Goal: Task Accomplishment & Management: Use online tool/utility

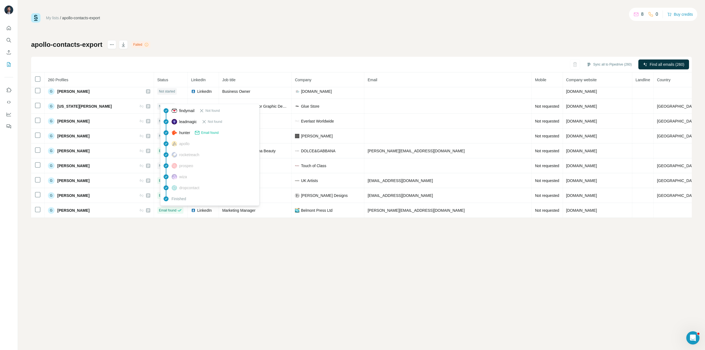
scroll to position [1081, 0]
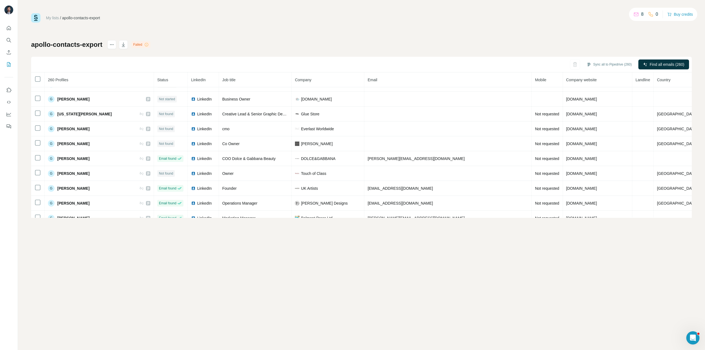
click at [165, 78] on span "Status" at bounding box center [162, 80] width 11 height 4
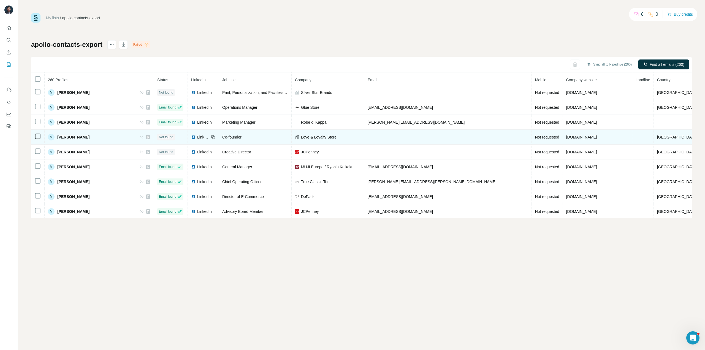
scroll to position [2249, 0]
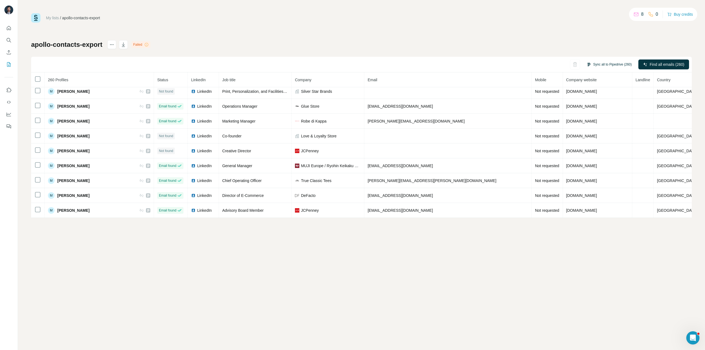
click at [592, 65] on button "Sync all to Pipedrive (260)" at bounding box center [609, 64] width 53 height 8
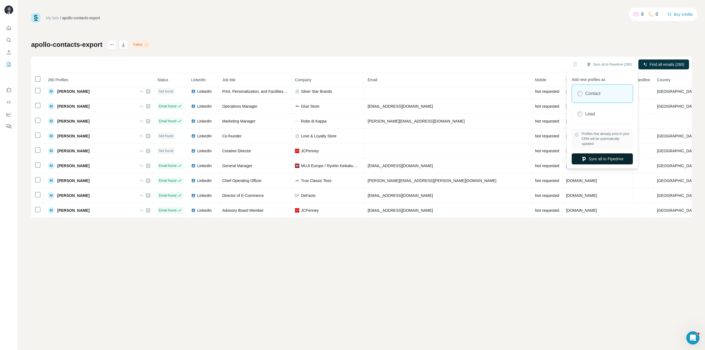
click at [600, 159] on button "Sync all to Pipedrive" at bounding box center [602, 158] width 61 height 11
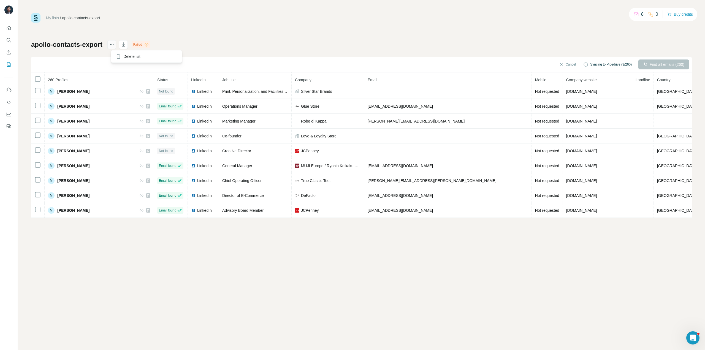
click at [115, 42] on icon "actions" at bounding box center [112, 45] width 6 height 6
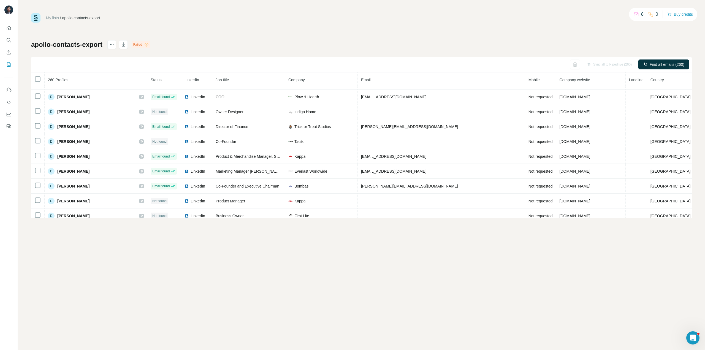
scroll to position [744, 0]
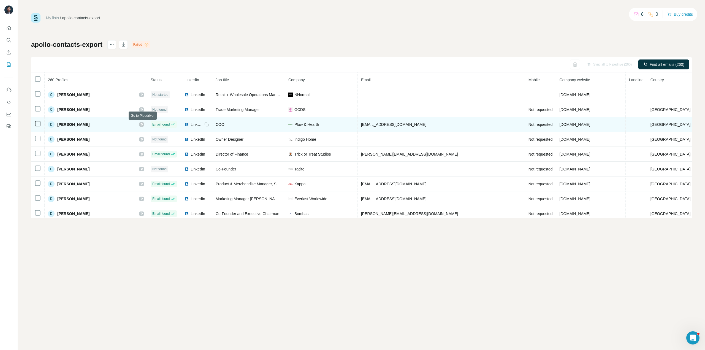
click at [143, 125] on icon at bounding box center [142, 124] width 2 height 3
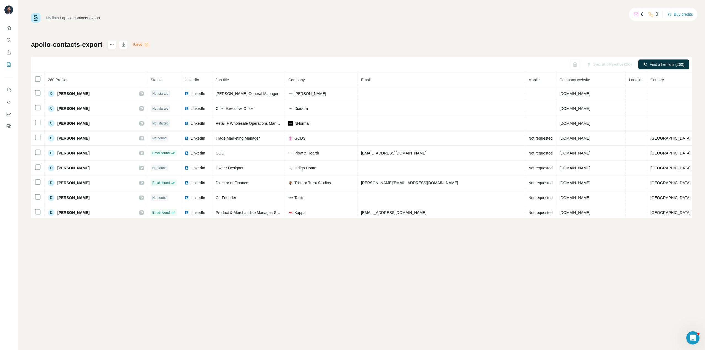
scroll to position [716, 0]
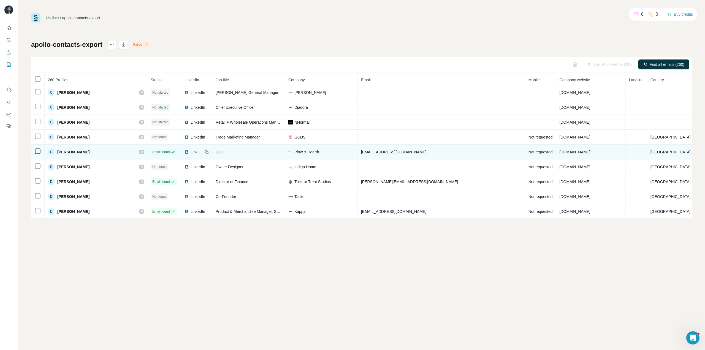
click at [194, 151] on span "LinkedIn" at bounding box center [197, 152] width 12 height 6
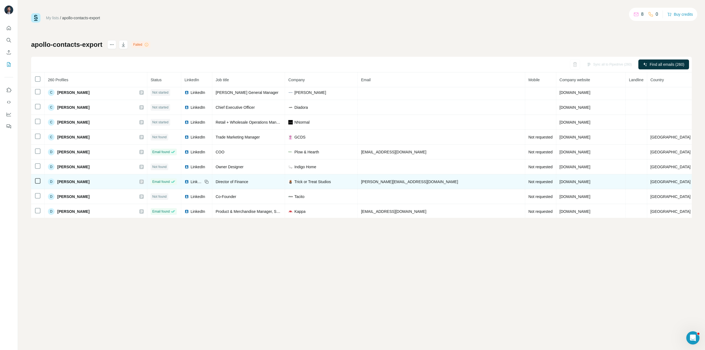
click at [191, 183] on div "LinkedIn" at bounding box center [194, 182] width 18 height 6
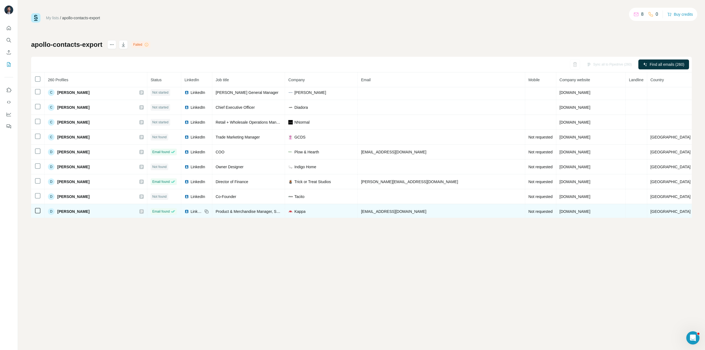
click at [195, 212] on span "LinkedIn" at bounding box center [197, 212] width 12 height 6
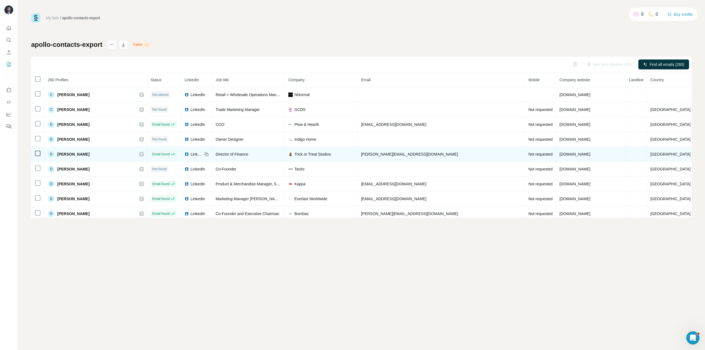
scroll to position [771, 0]
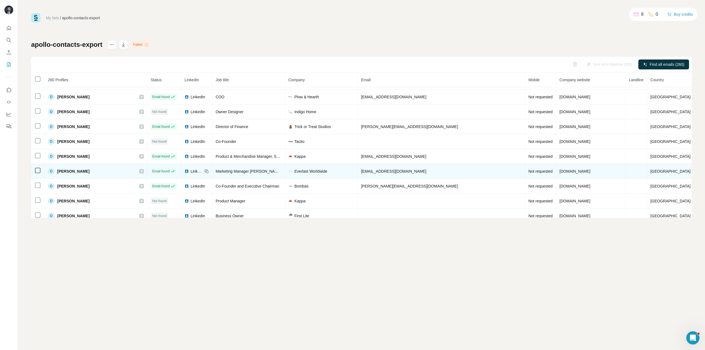
click at [191, 172] on div "LinkedIn" at bounding box center [194, 172] width 18 height 6
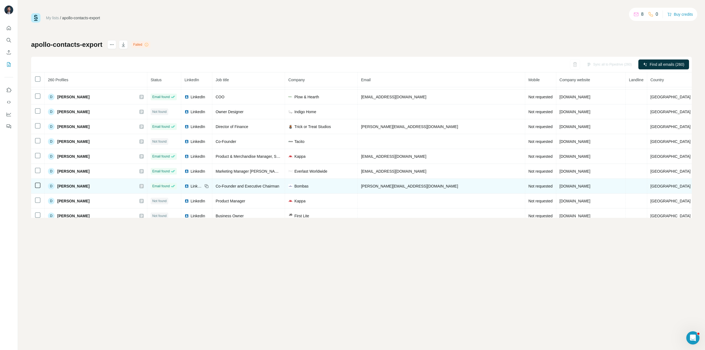
click at [197, 186] on span "LinkedIn" at bounding box center [197, 186] width 12 height 6
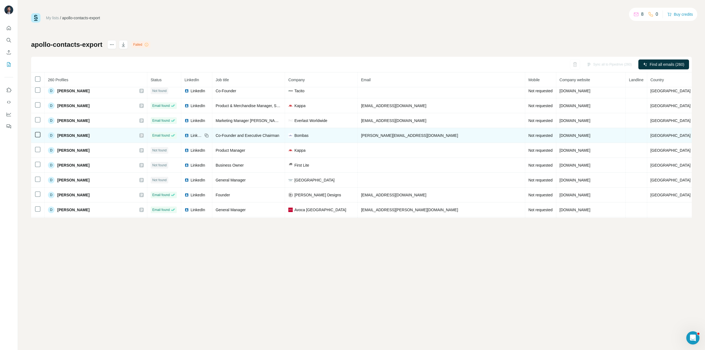
scroll to position [826, 0]
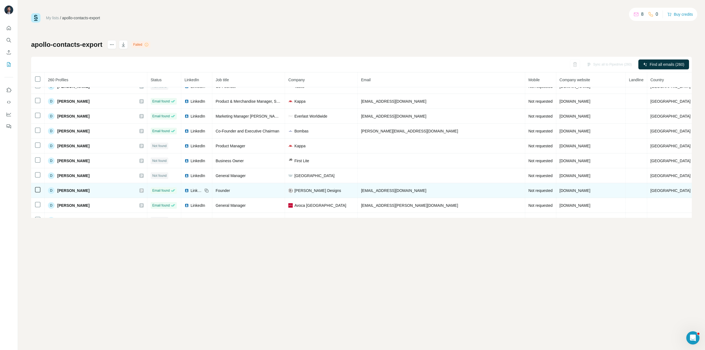
click at [194, 190] on span "LinkedIn" at bounding box center [197, 191] width 12 height 6
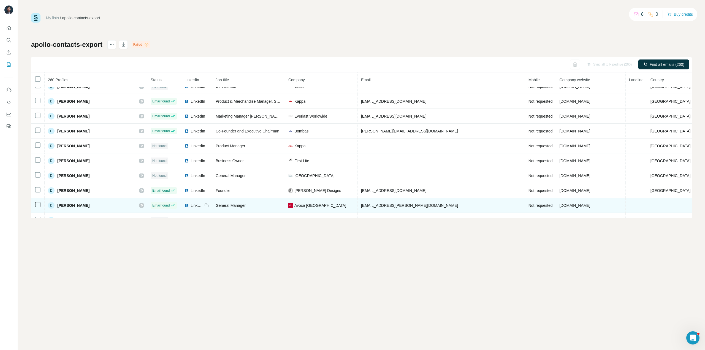
click at [196, 203] on span "LinkedIn" at bounding box center [197, 206] width 12 height 6
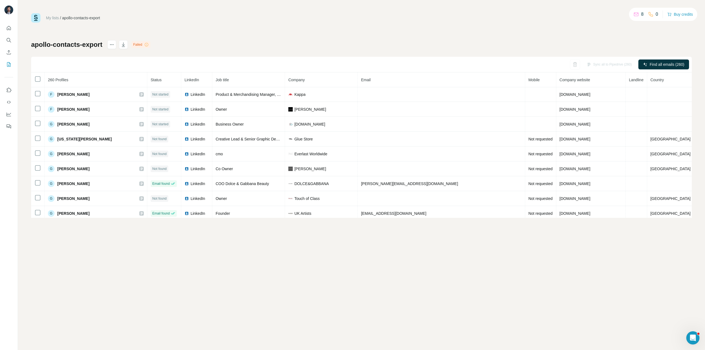
scroll to position [1074, 0]
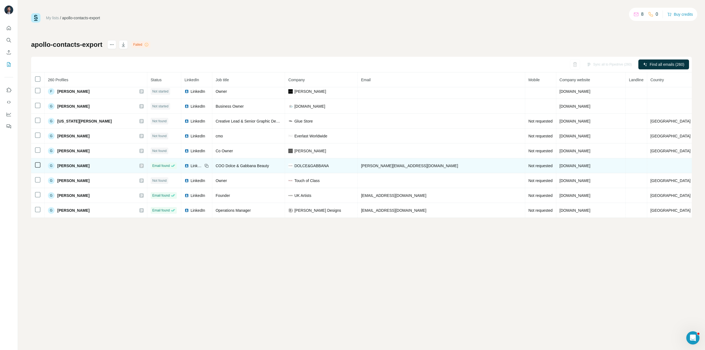
click at [194, 166] on span "LinkedIn" at bounding box center [197, 166] width 12 height 6
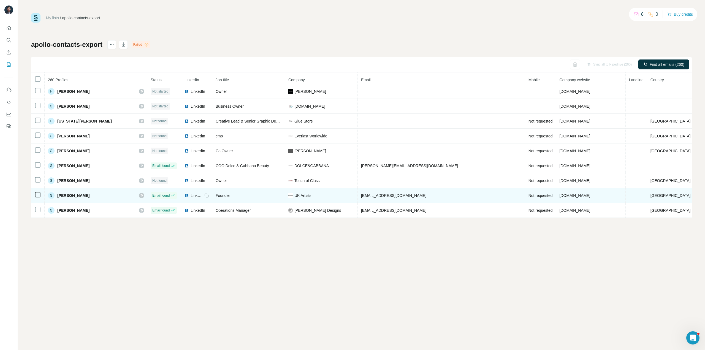
click at [193, 193] on span "LinkedIn" at bounding box center [197, 196] width 12 height 6
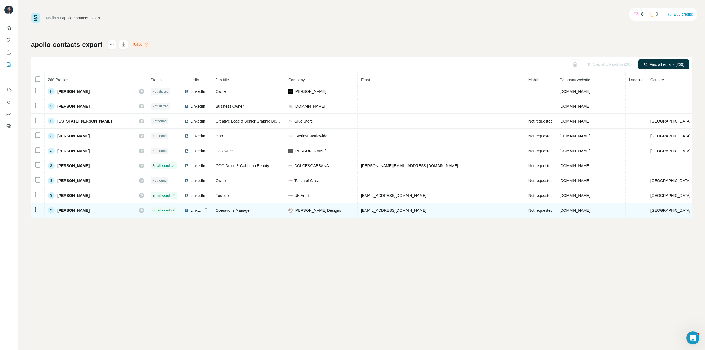
click at [195, 210] on span "LinkedIn" at bounding box center [197, 211] width 12 height 6
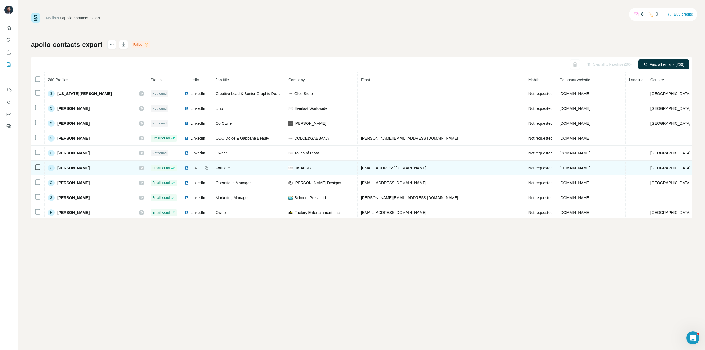
scroll to position [1129, 0]
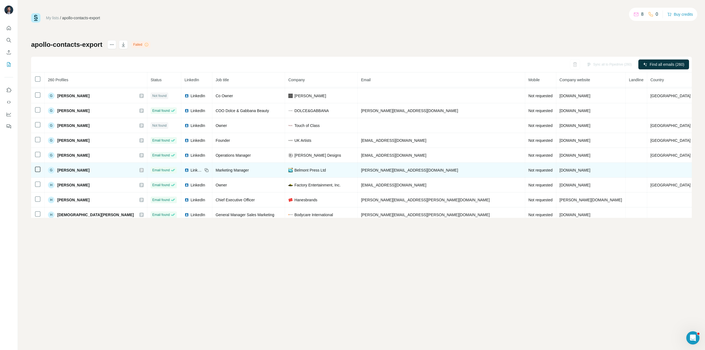
click at [193, 172] on span "LinkedIn" at bounding box center [197, 170] width 12 height 6
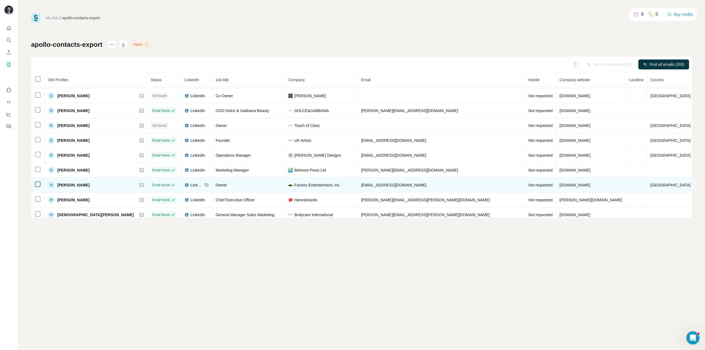
click at [192, 186] on span "LinkedIn" at bounding box center [197, 185] width 12 height 6
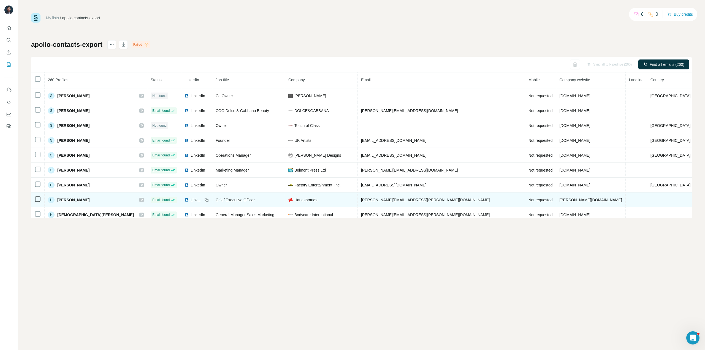
click at [196, 198] on span "LinkedIn" at bounding box center [197, 200] width 12 height 6
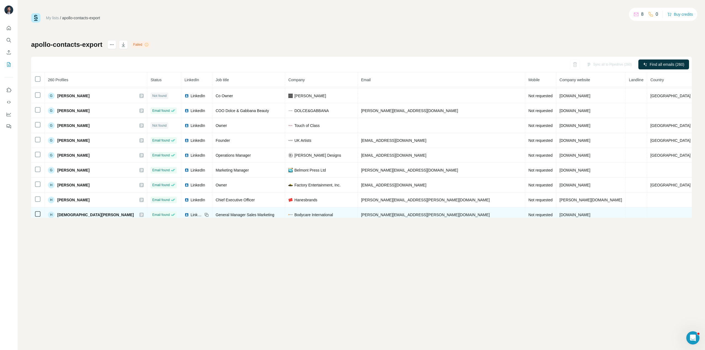
click at [196, 213] on span "LinkedIn" at bounding box center [197, 215] width 12 height 6
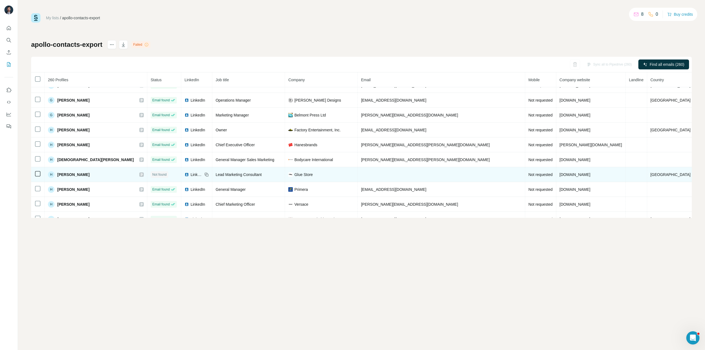
scroll to position [1212, 0]
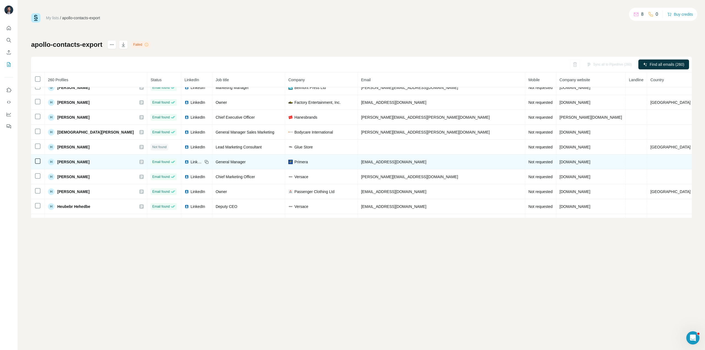
click at [194, 164] on span "LinkedIn" at bounding box center [197, 162] width 12 height 6
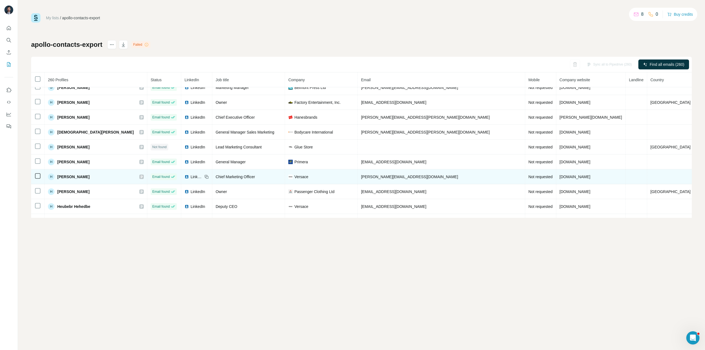
click at [194, 177] on span "LinkedIn" at bounding box center [197, 177] width 12 height 6
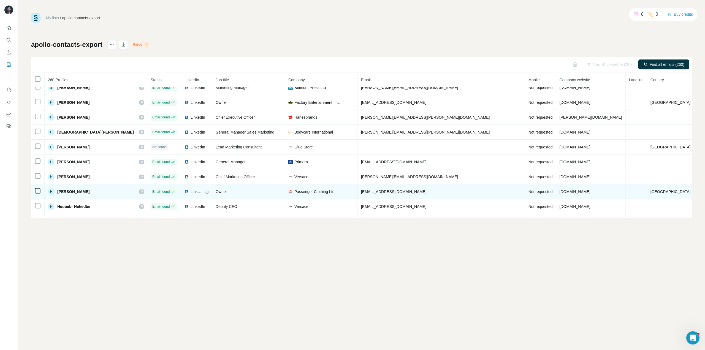
click at [196, 187] on td "LinkedIn" at bounding box center [196, 191] width 31 height 15
click at [197, 193] on span "LinkedIn" at bounding box center [197, 192] width 12 height 6
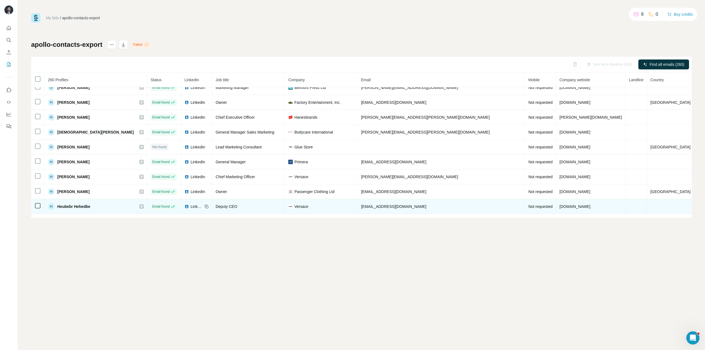
click at [200, 208] on span "LinkedIn" at bounding box center [197, 207] width 12 height 6
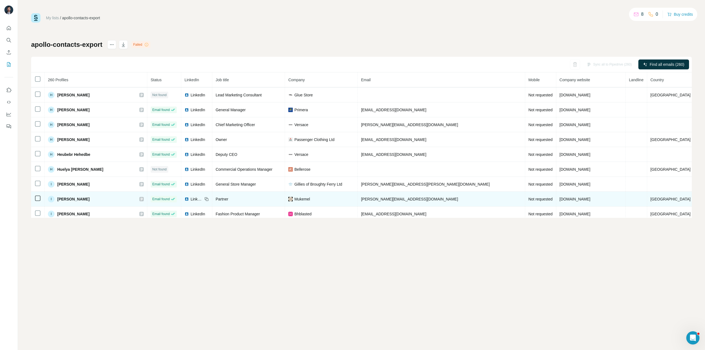
scroll to position [1267, 0]
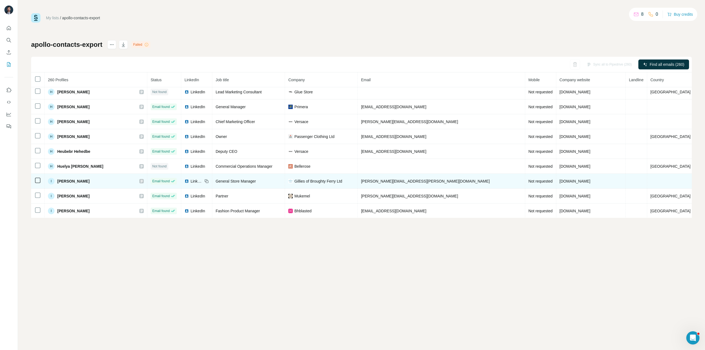
click at [195, 182] on span "LinkedIn" at bounding box center [197, 181] width 12 height 6
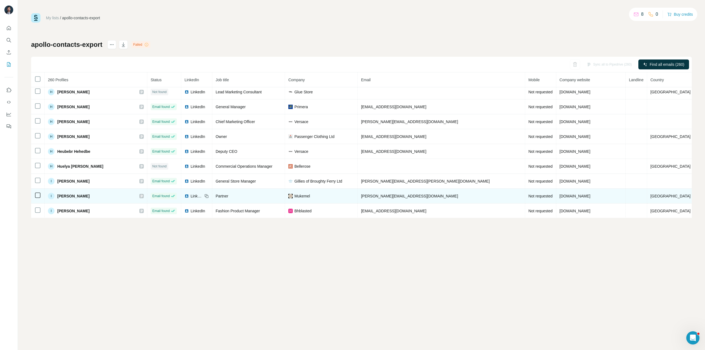
click at [194, 195] on span "LinkedIn" at bounding box center [197, 196] width 12 height 6
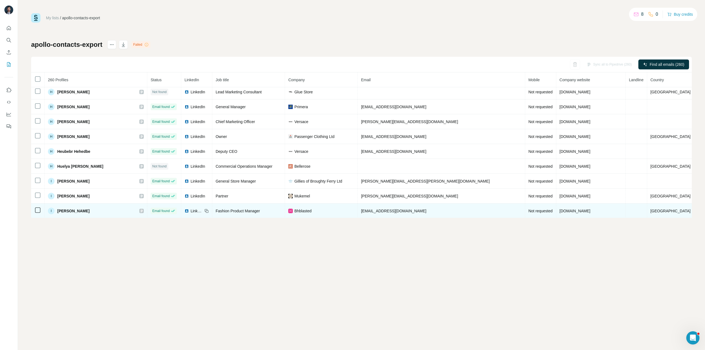
click at [196, 210] on span "LinkedIn" at bounding box center [197, 211] width 12 height 6
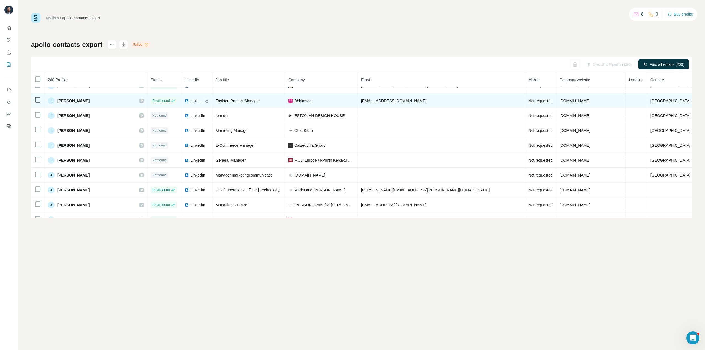
scroll to position [1404, 0]
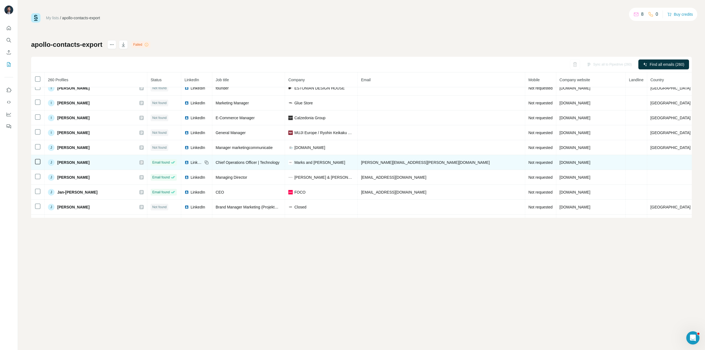
click at [193, 162] on span "LinkedIn" at bounding box center [197, 163] width 12 height 6
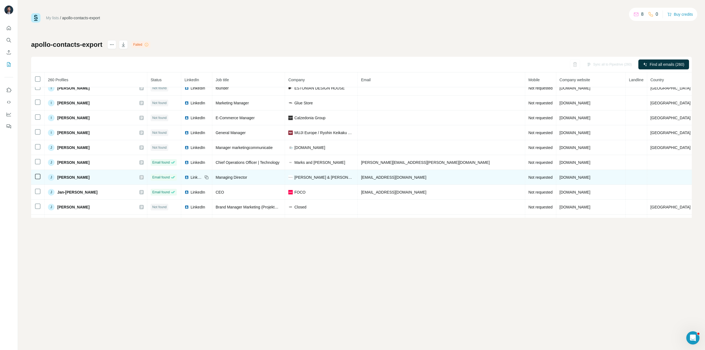
click at [196, 178] on span "LinkedIn" at bounding box center [197, 178] width 12 height 6
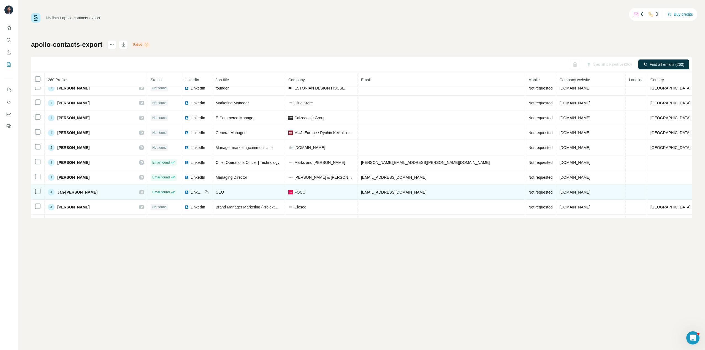
click at [194, 192] on span "LinkedIn" at bounding box center [197, 192] width 12 height 6
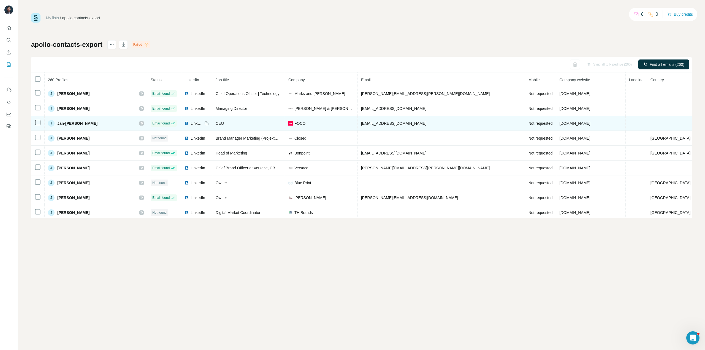
scroll to position [1487, 0]
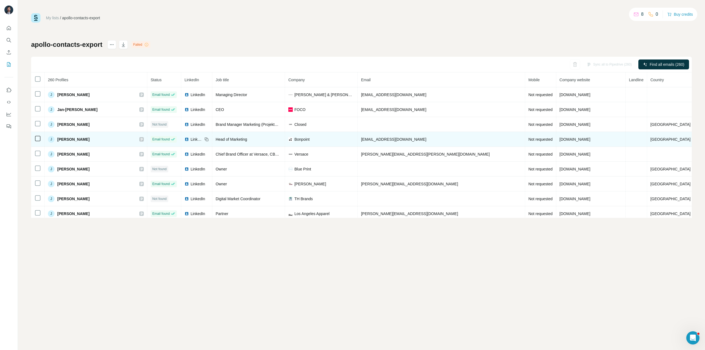
click at [191, 139] on div "LinkedIn" at bounding box center [194, 140] width 18 height 6
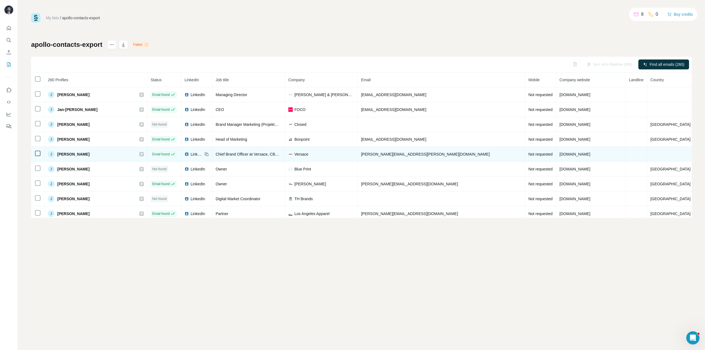
click at [192, 154] on div "LinkedIn" at bounding box center [194, 154] width 18 height 6
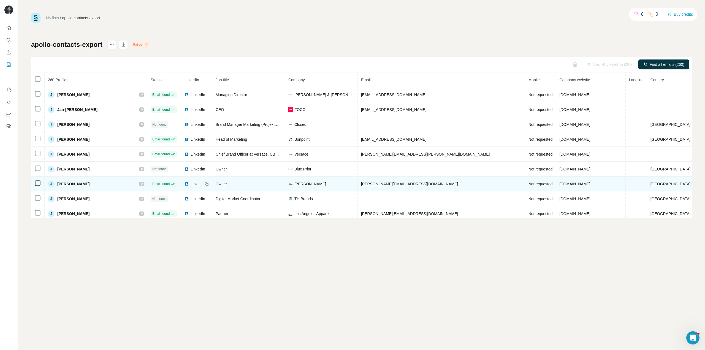
click at [194, 185] on span "LinkedIn" at bounding box center [197, 184] width 12 height 6
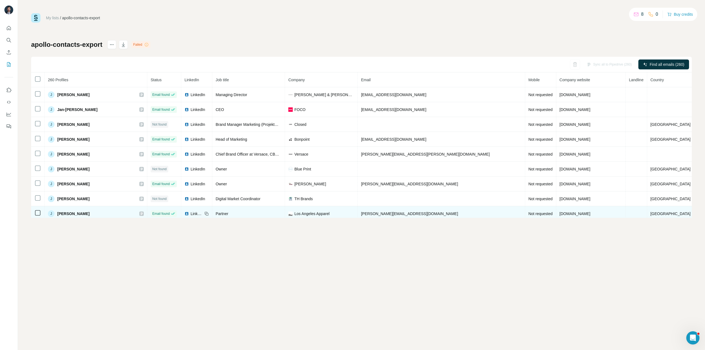
click at [195, 211] on span "LinkedIn" at bounding box center [197, 214] width 12 height 6
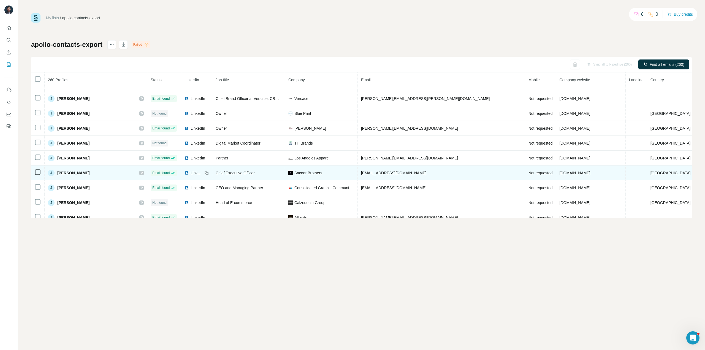
scroll to position [1570, 0]
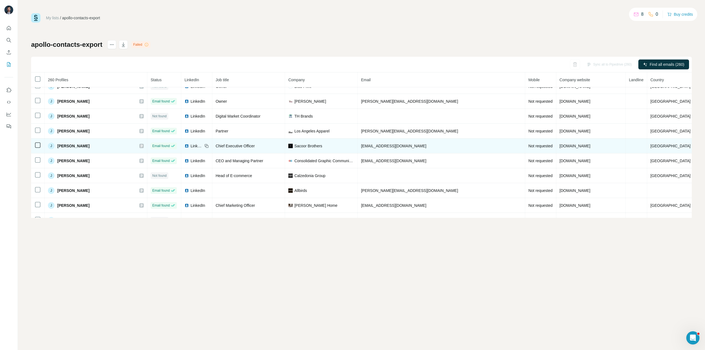
click at [194, 143] on span "LinkedIn" at bounding box center [197, 146] width 12 height 6
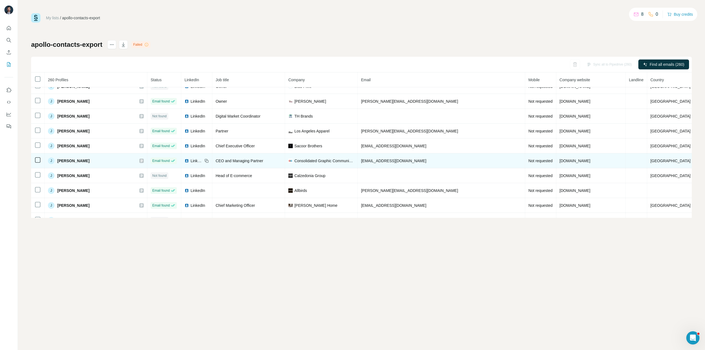
click at [194, 162] on span "LinkedIn" at bounding box center [197, 161] width 12 height 6
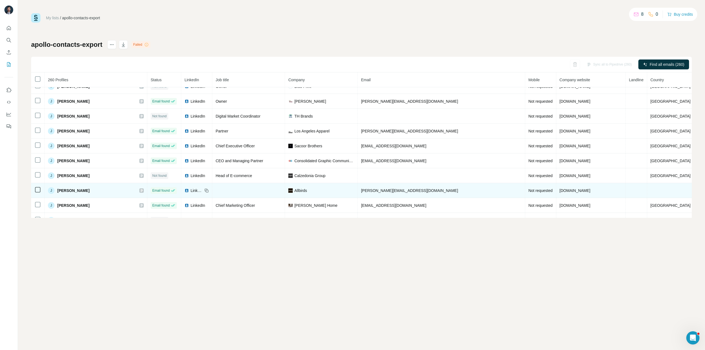
click at [199, 191] on span "LinkedIn" at bounding box center [197, 191] width 12 height 6
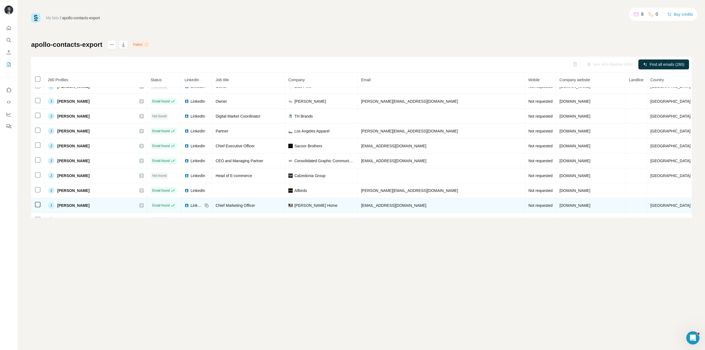
click at [197, 205] on span "LinkedIn" at bounding box center [197, 206] width 12 height 6
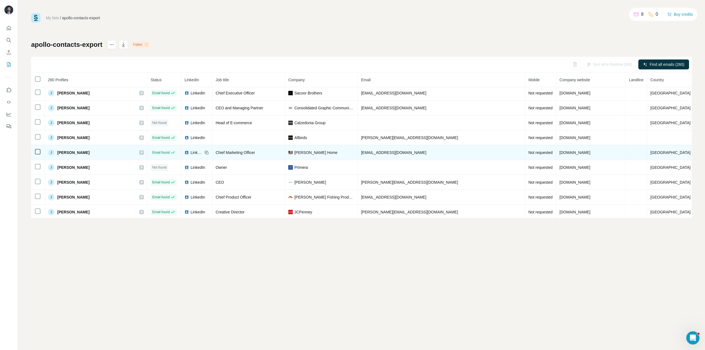
scroll to position [1625, 0]
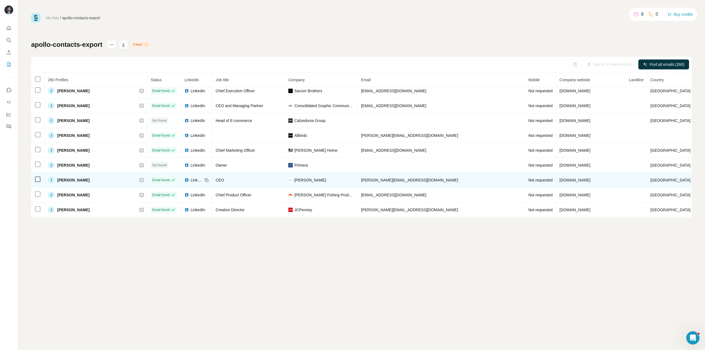
click at [194, 179] on span "LinkedIn" at bounding box center [197, 180] width 12 height 6
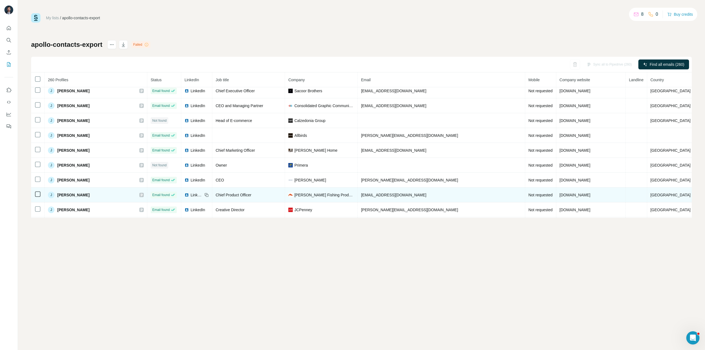
click at [196, 194] on span "LinkedIn" at bounding box center [197, 195] width 12 height 6
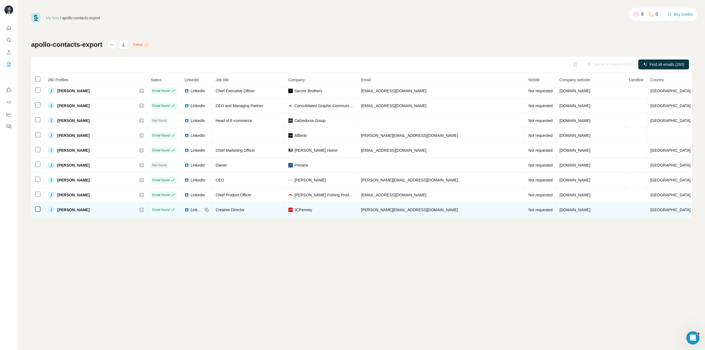
click at [194, 209] on span "LinkedIn" at bounding box center [197, 210] width 12 height 6
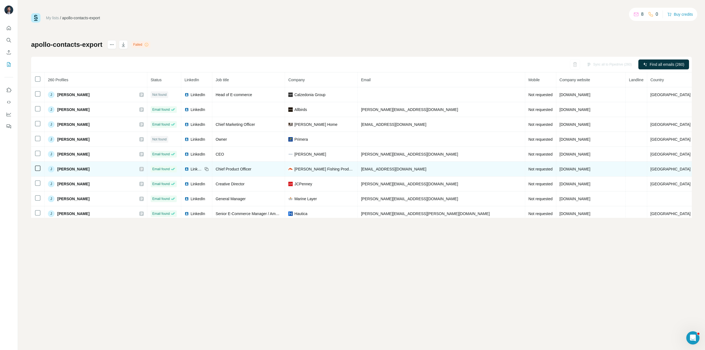
scroll to position [1680, 0]
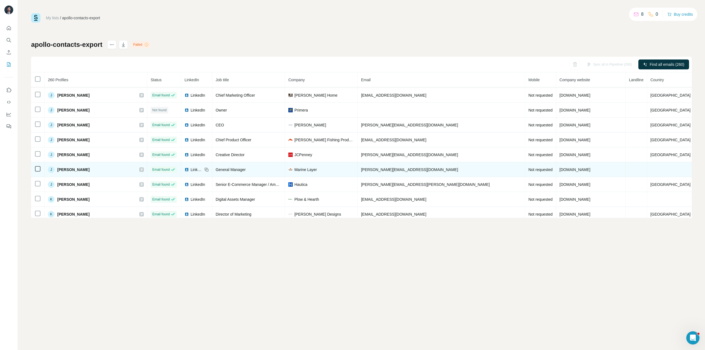
click at [189, 169] on img at bounding box center [187, 169] width 4 height 4
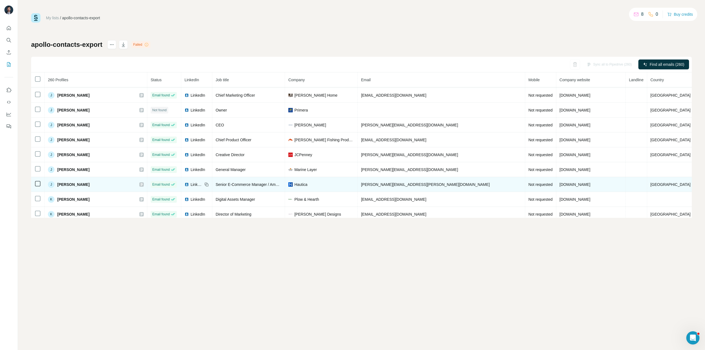
click at [193, 186] on span "LinkedIn" at bounding box center [197, 185] width 12 height 6
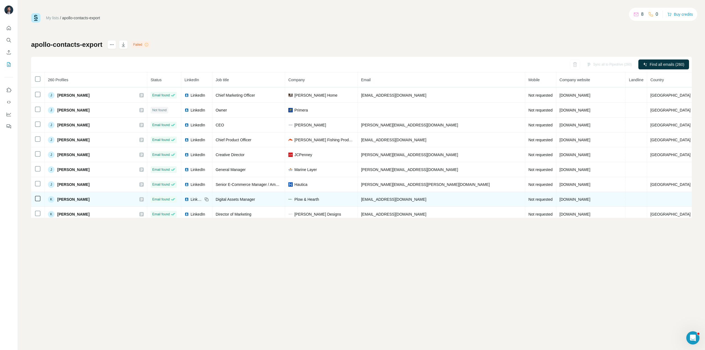
click at [196, 199] on span "LinkedIn" at bounding box center [197, 200] width 12 height 6
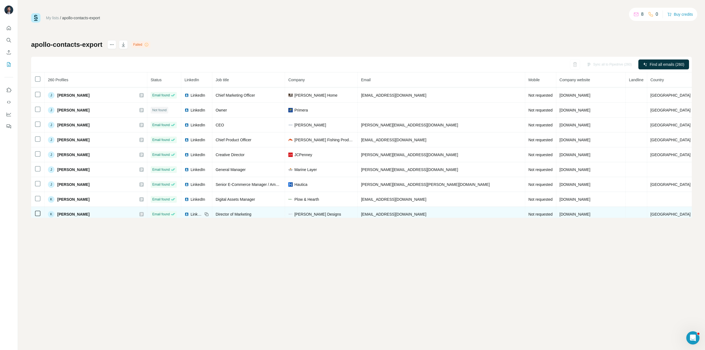
click at [194, 213] on span "LinkedIn" at bounding box center [197, 214] width 12 height 6
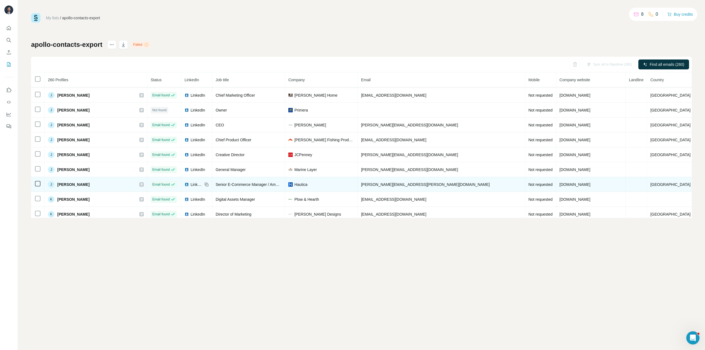
scroll to position [1707, 0]
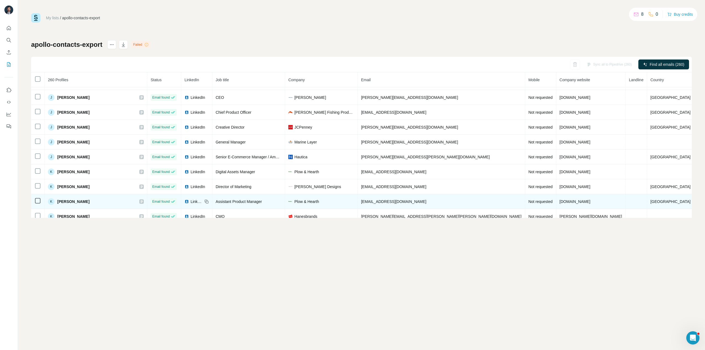
click at [196, 200] on span "LinkedIn" at bounding box center [197, 202] width 12 height 6
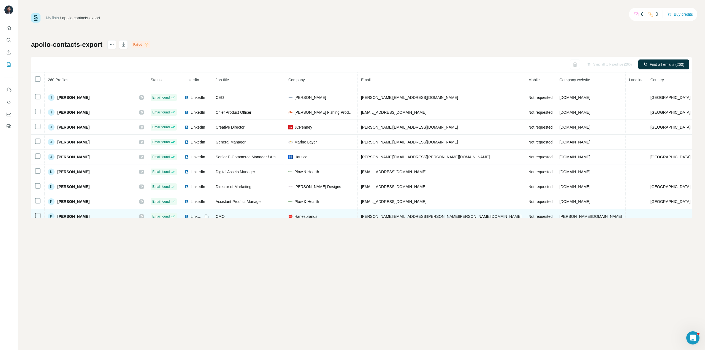
click at [194, 215] on span "LinkedIn" at bounding box center [197, 217] width 12 height 6
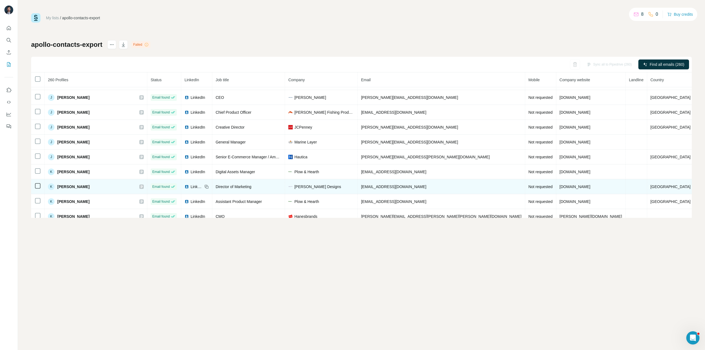
scroll to position [1735, 0]
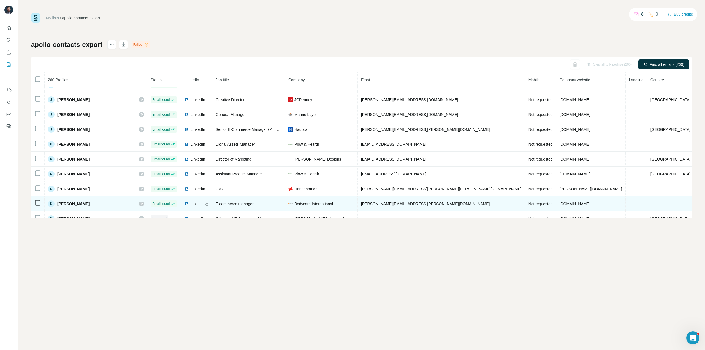
click at [197, 203] on span "LinkedIn" at bounding box center [197, 204] width 12 height 6
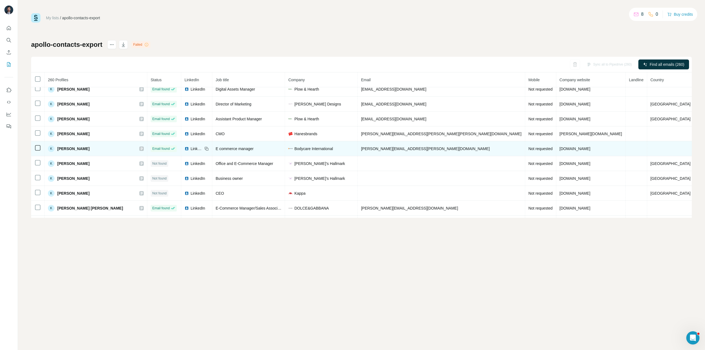
scroll to position [1818, 0]
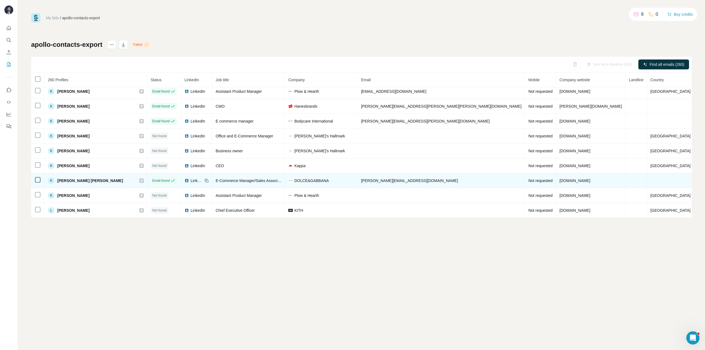
click at [196, 182] on span "LinkedIn" at bounding box center [197, 181] width 12 height 6
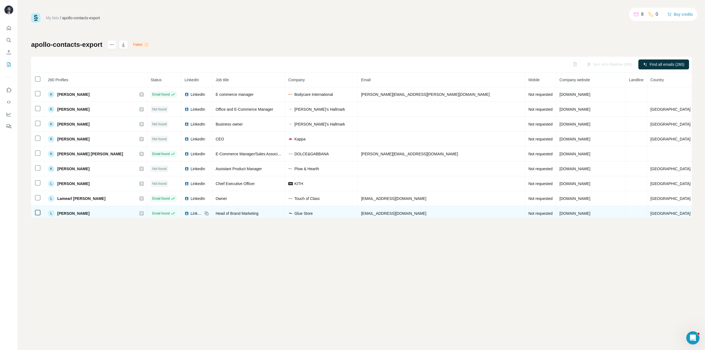
scroll to position [1873, 0]
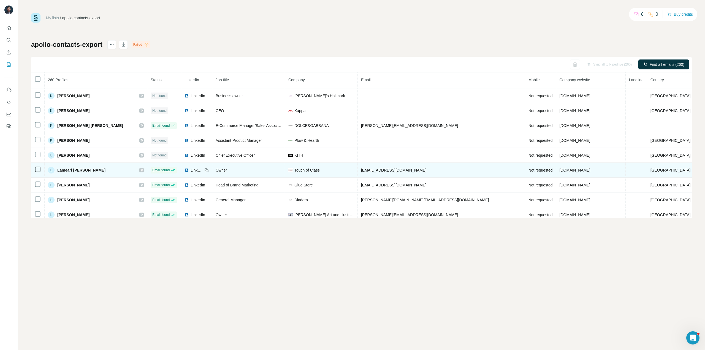
click at [194, 172] on span "LinkedIn" at bounding box center [197, 170] width 12 height 6
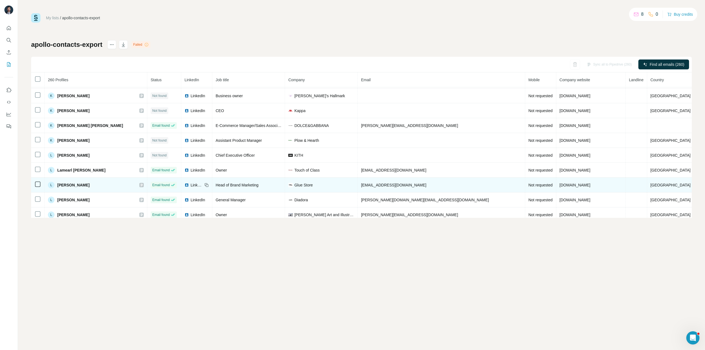
click at [194, 182] on span "LinkedIn" at bounding box center [197, 185] width 12 height 6
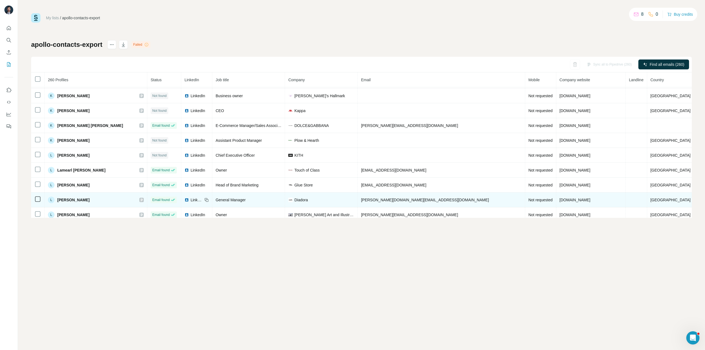
click at [196, 198] on span "LinkedIn" at bounding box center [197, 200] width 12 height 6
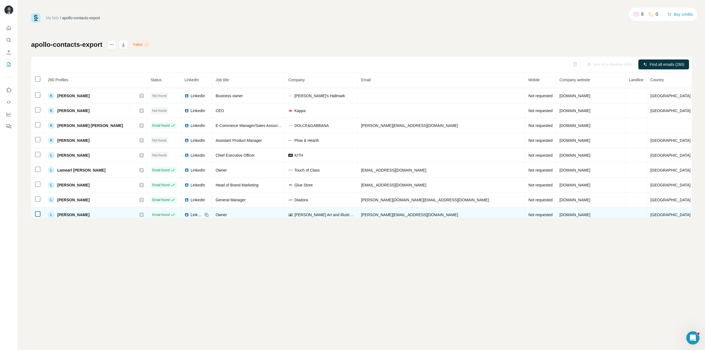
click at [196, 213] on span "LinkedIn" at bounding box center [197, 215] width 12 height 6
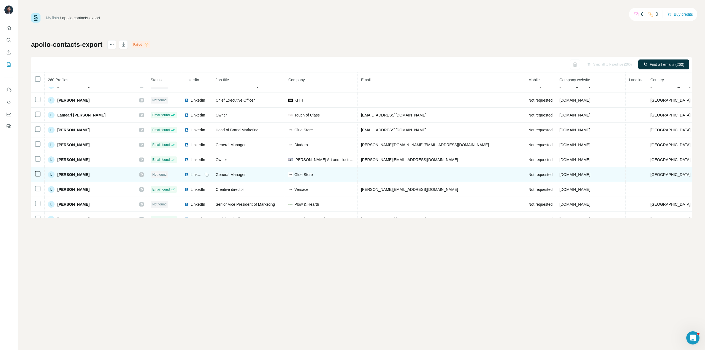
scroll to position [1955, 0]
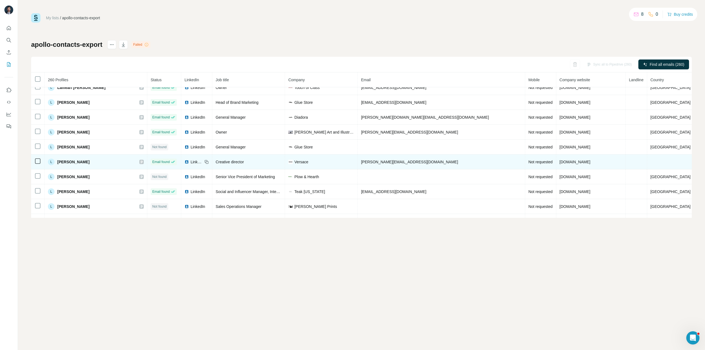
click at [194, 164] on span "LinkedIn" at bounding box center [197, 162] width 12 height 6
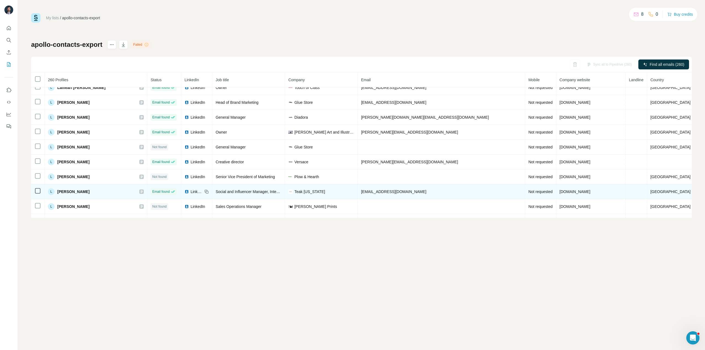
click at [192, 191] on div "LinkedIn" at bounding box center [194, 192] width 18 height 6
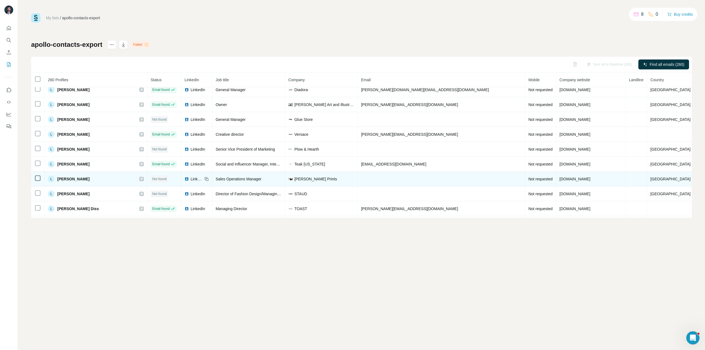
scroll to position [2010, 0]
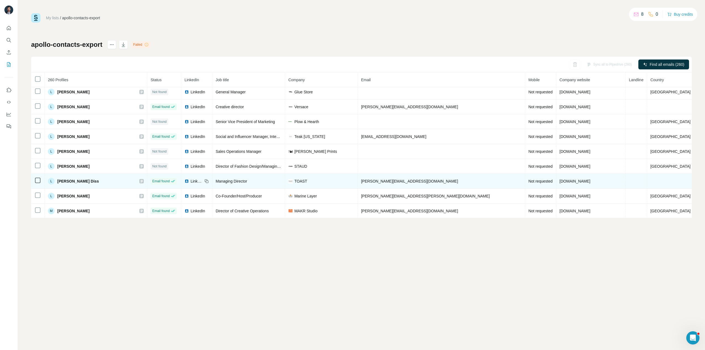
click at [192, 181] on div "LinkedIn" at bounding box center [194, 181] width 18 height 6
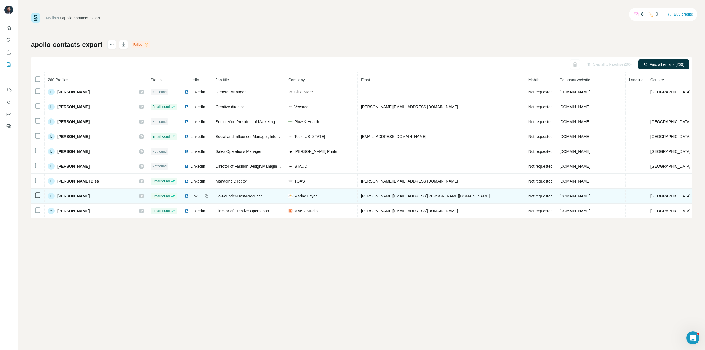
click at [196, 195] on span "LinkedIn" at bounding box center [197, 196] width 12 height 6
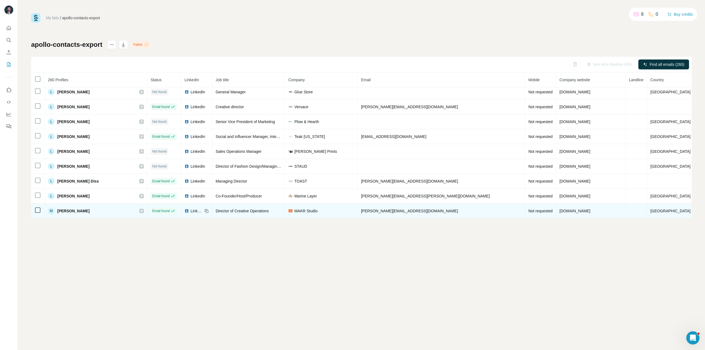
click at [196, 210] on span "LinkedIn" at bounding box center [197, 211] width 12 height 6
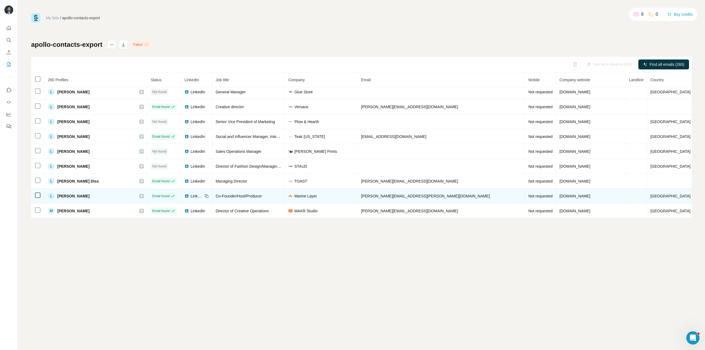
scroll to position [2038, 0]
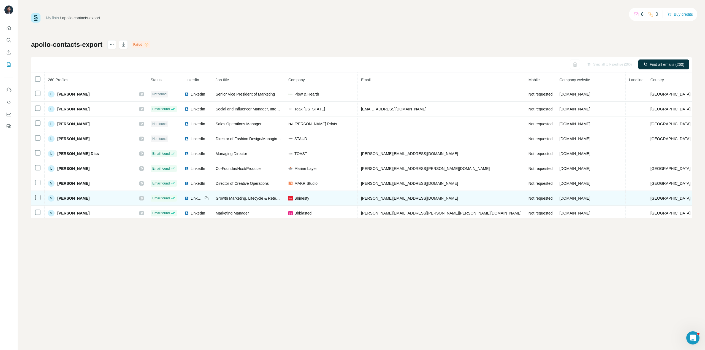
click at [197, 199] on span "LinkedIn" at bounding box center [197, 199] width 12 height 6
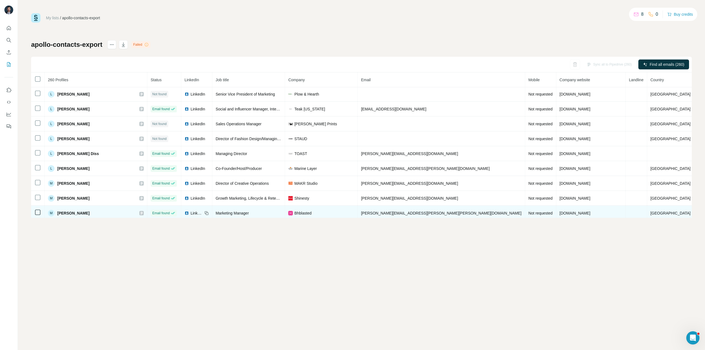
click at [195, 211] on span "LinkedIn" at bounding box center [197, 213] width 12 height 6
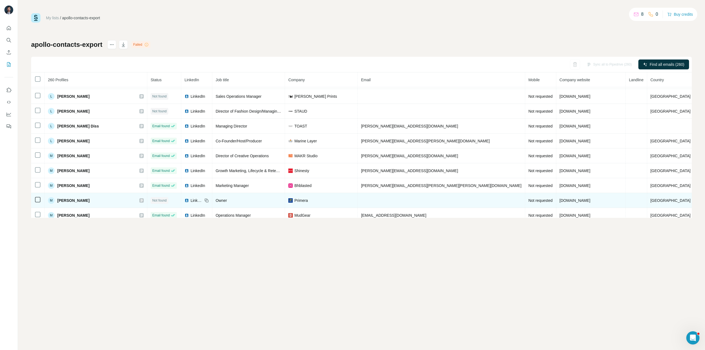
scroll to position [2093, 0]
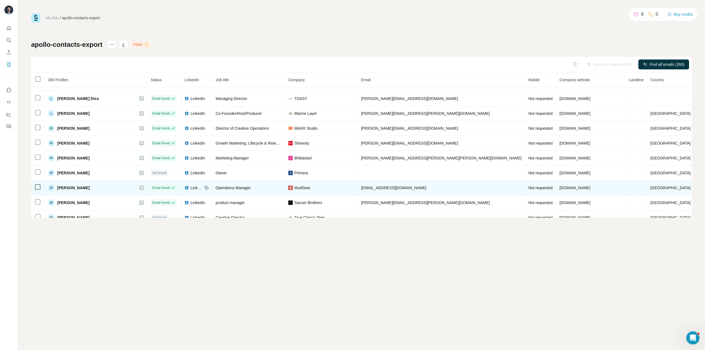
click at [192, 188] on div "LinkedIn" at bounding box center [194, 188] width 18 height 6
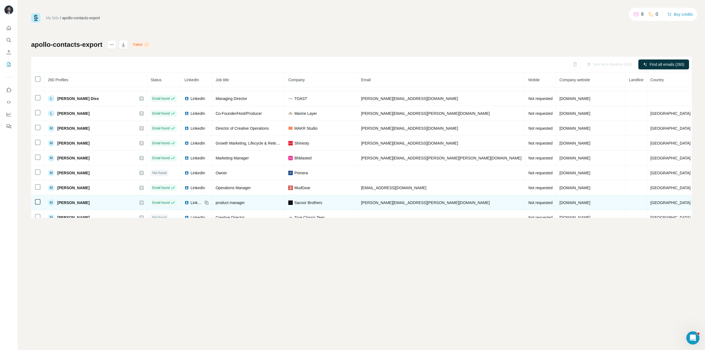
click at [195, 201] on span "LinkedIn" at bounding box center [197, 203] width 12 height 6
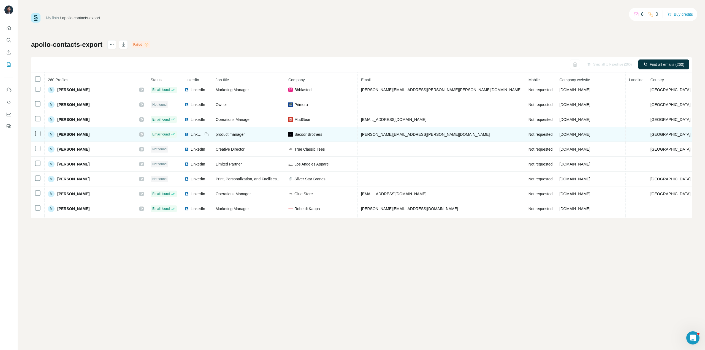
scroll to position [2176, 0]
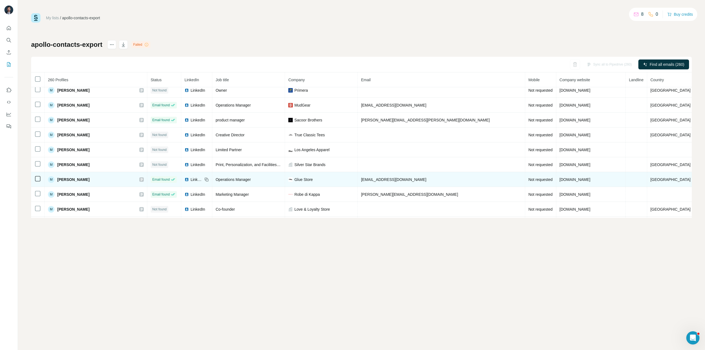
click at [189, 181] on img at bounding box center [187, 179] width 4 height 4
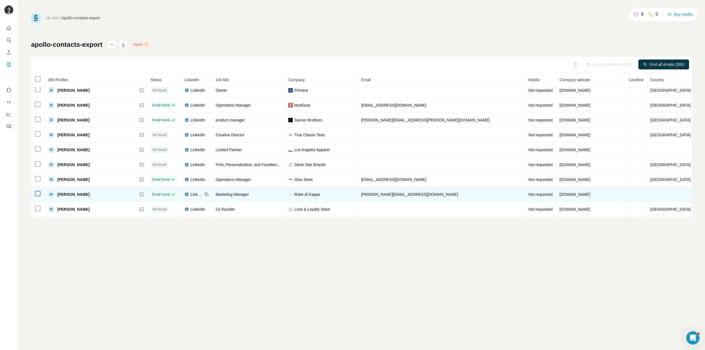
click at [191, 196] on div "LinkedIn" at bounding box center [194, 195] width 18 height 6
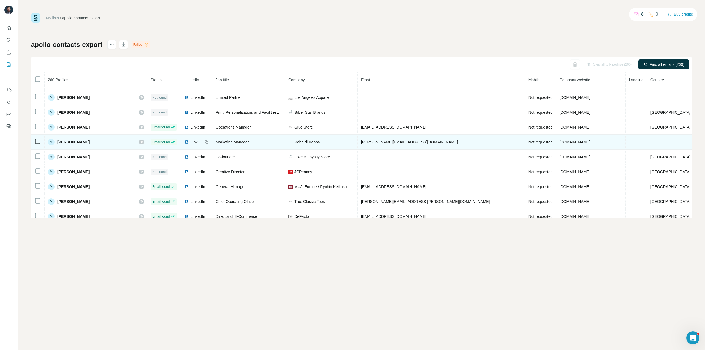
scroll to position [2231, 0]
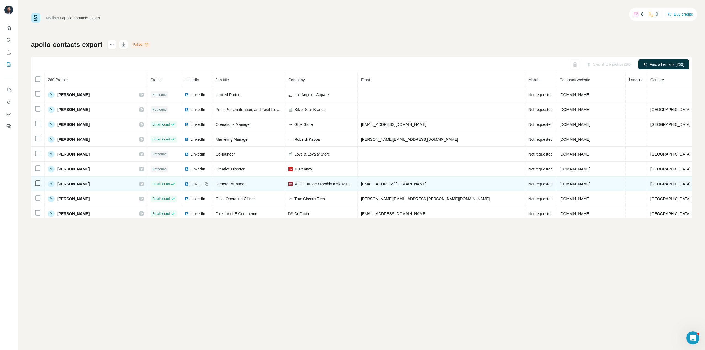
click at [192, 183] on div "LinkedIn" at bounding box center [194, 184] width 18 height 6
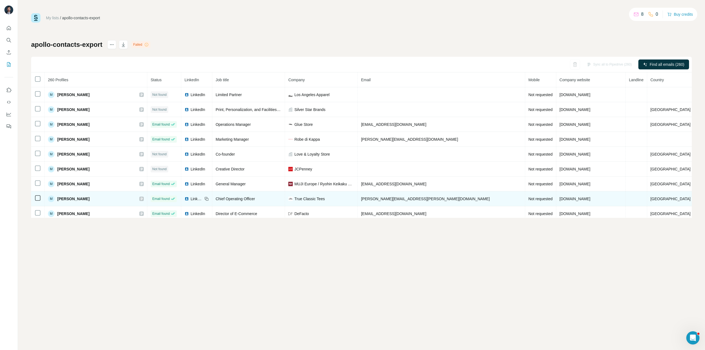
click at [195, 199] on span "LinkedIn" at bounding box center [197, 199] width 12 height 6
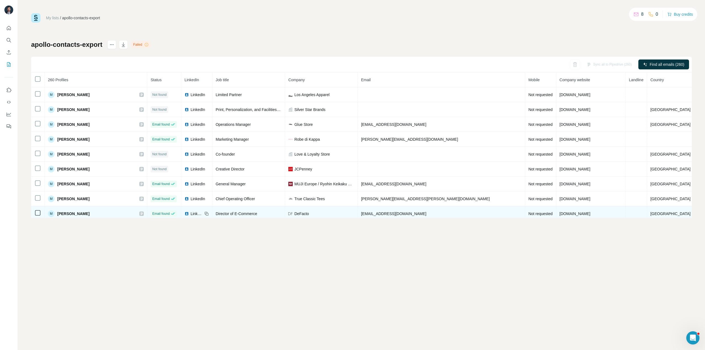
click at [194, 211] on span "LinkedIn" at bounding box center [197, 214] width 12 height 6
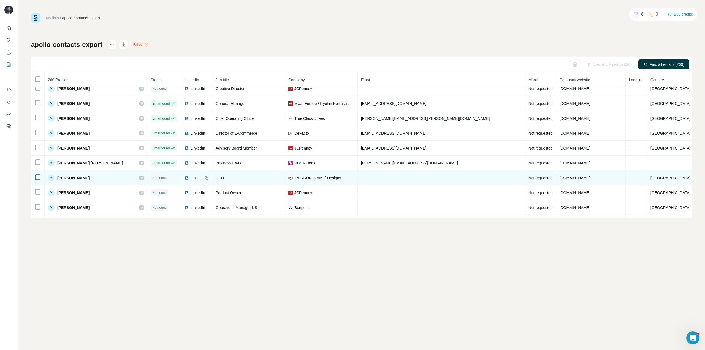
scroll to position [2313, 0]
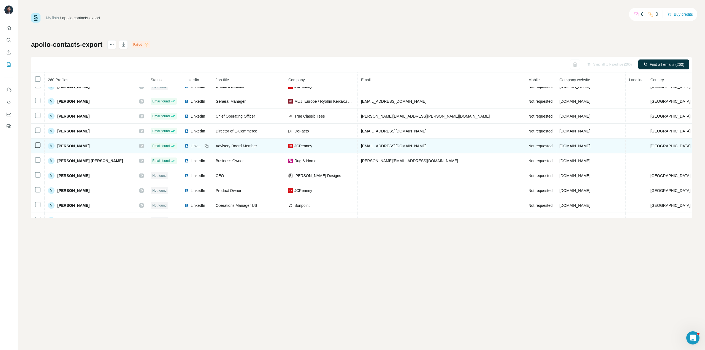
click at [189, 148] on td "LinkedIn" at bounding box center [196, 146] width 31 height 15
click at [189, 144] on img at bounding box center [187, 146] width 4 height 4
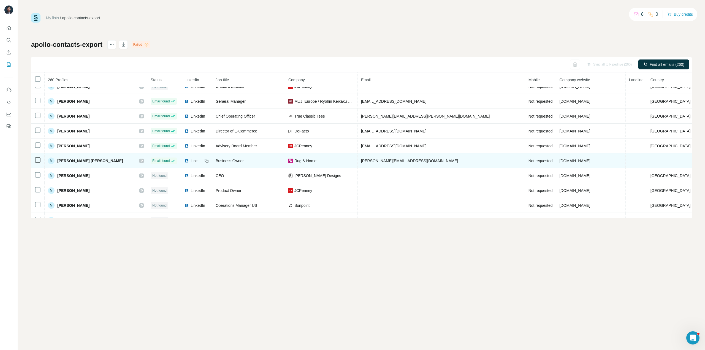
click at [193, 161] on span "LinkedIn" at bounding box center [197, 161] width 12 height 6
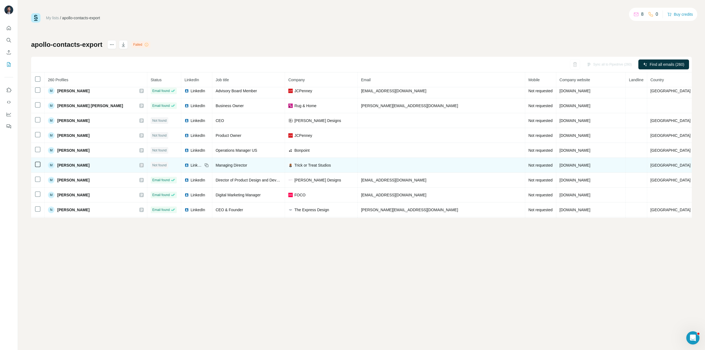
scroll to position [2396, 0]
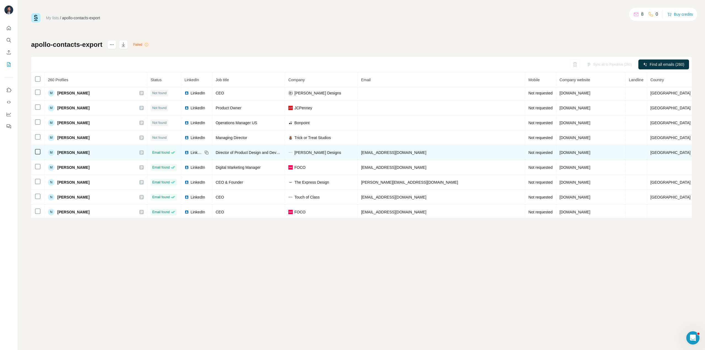
click at [189, 152] on img at bounding box center [187, 152] width 4 height 4
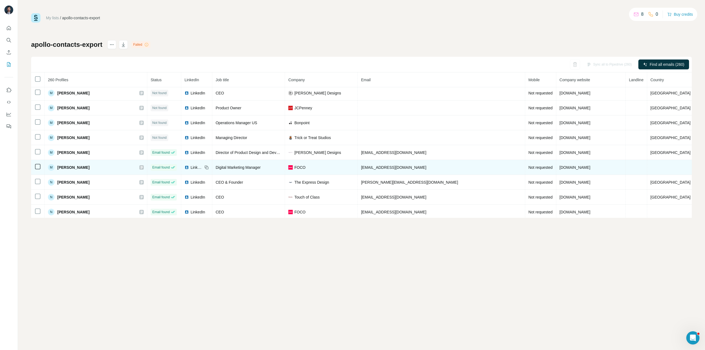
click at [193, 168] on span "LinkedIn" at bounding box center [197, 168] width 12 height 6
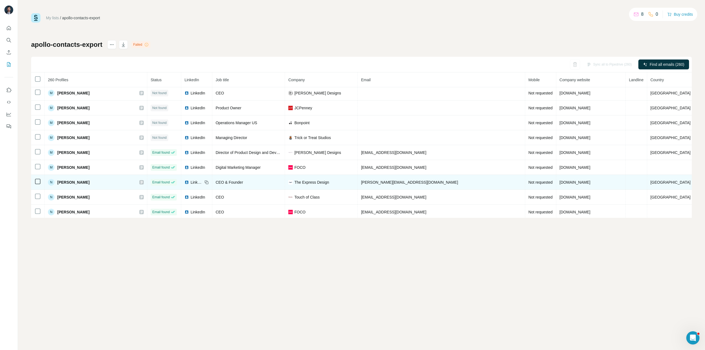
click at [193, 180] on span "LinkedIn" at bounding box center [197, 183] width 12 height 6
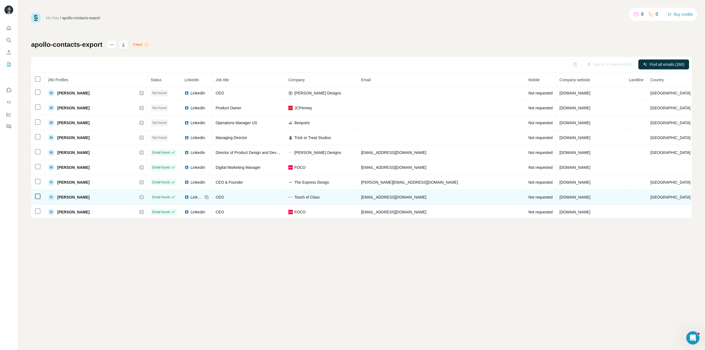
click at [193, 197] on span "LinkedIn" at bounding box center [197, 197] width 12 height 6
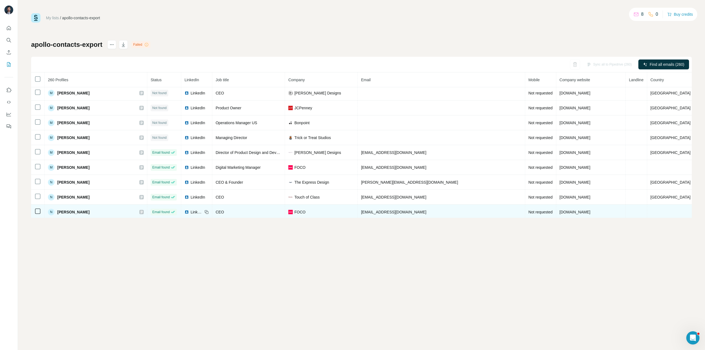
click at [195, 211] on span "LinkedIn" at bounding box center [197, 212] width 12 height 6
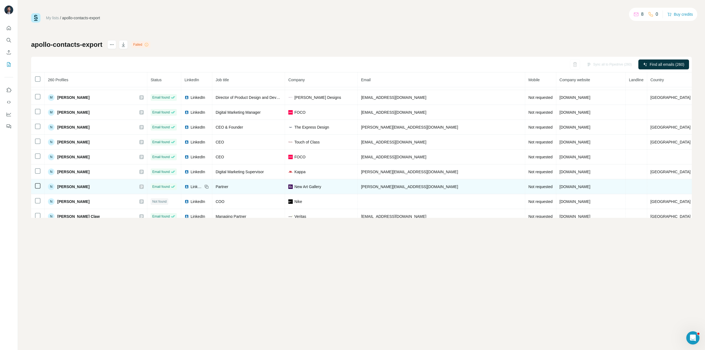
scroll to position [2478, 0]
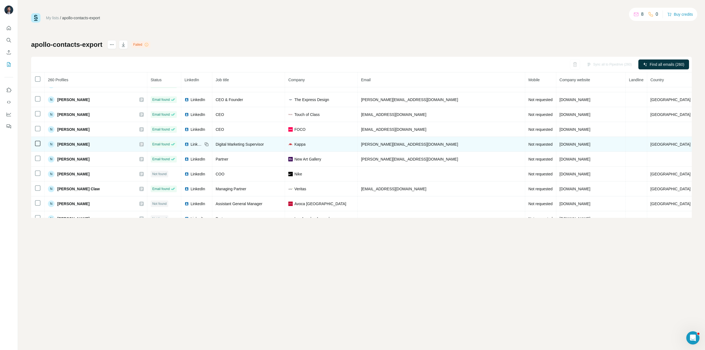
click at [192, 145] on div "LinkedIn" at bounding box center [194, 145] width 18 height 6
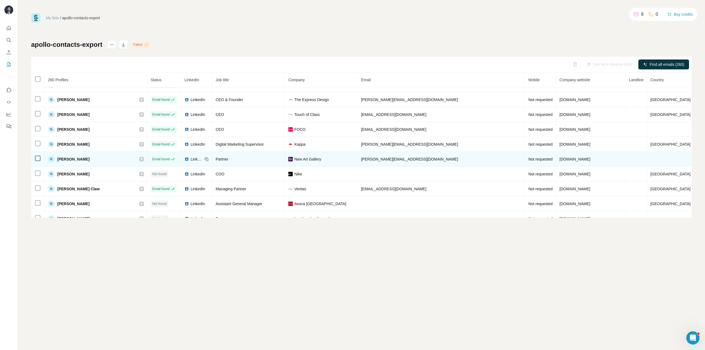
click at [191, 157] on div "LinkedIn" at bounding box center [194, 159] width 18 height 6
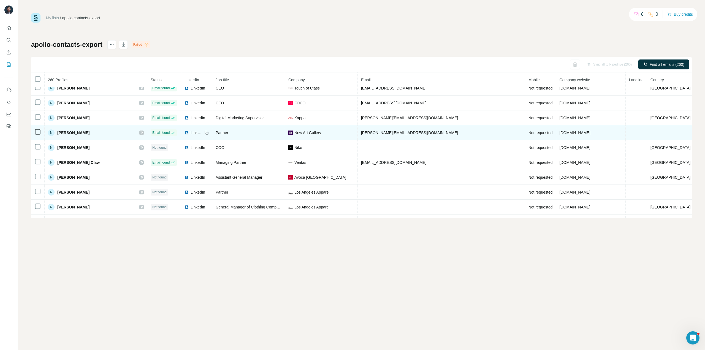
scroll to position [2506, 0]
click at [189, 161] on img at bounding box center [187, 161] width 4 height 4
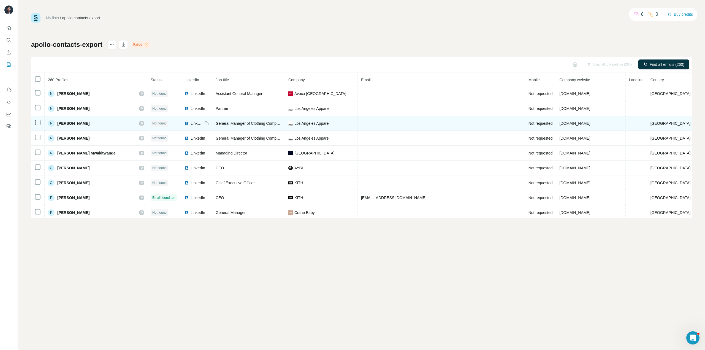
scroll to position [2616, 0]
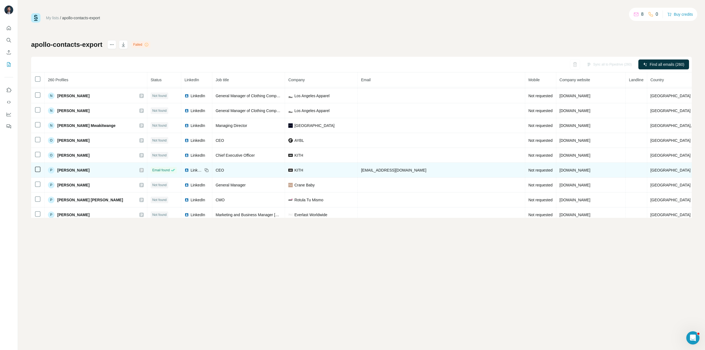
click at [189, 172] on img at bounding box center [187, 170] width 4 height 4
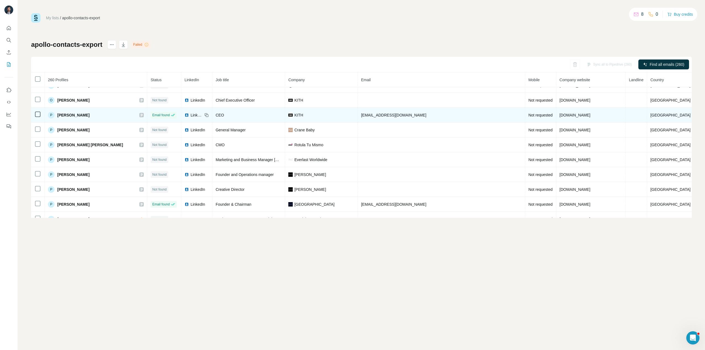
scroll to position [2699, 0]
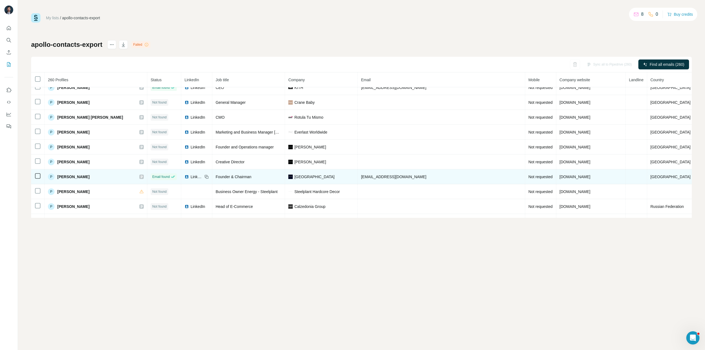
click at [189, 176] on img at bounding box center [187, 177] width 4 height 4
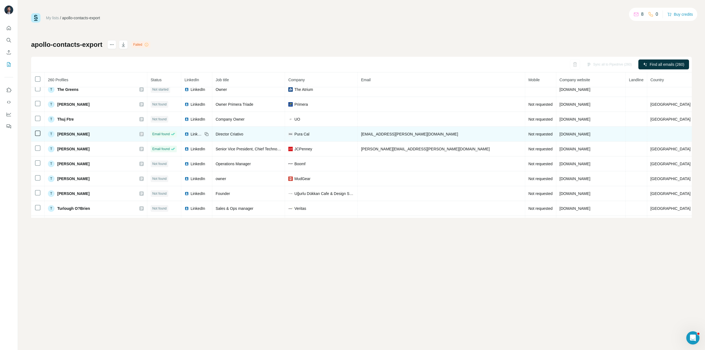
scroll to position [3466, 0]
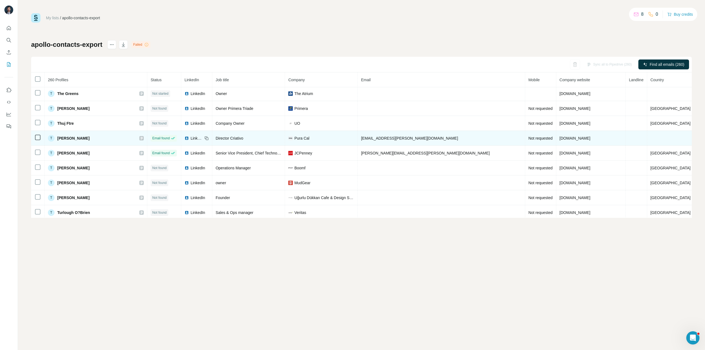
click at [191, 138] on span "LinkedIn" at bounding box center [197, 138] width 12 height 6
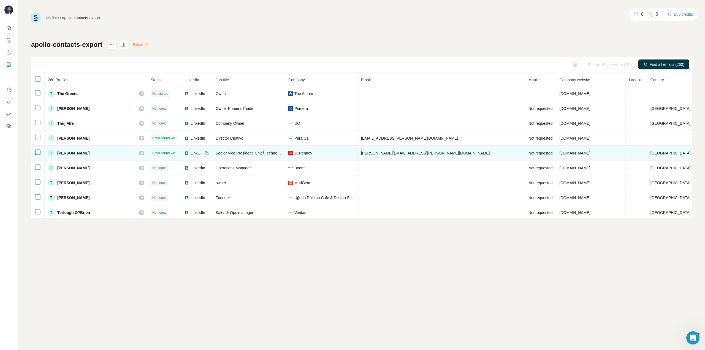
click at [196, 152] on span "LinkedIn" at bounding box center [197, 153] width 12 height 6
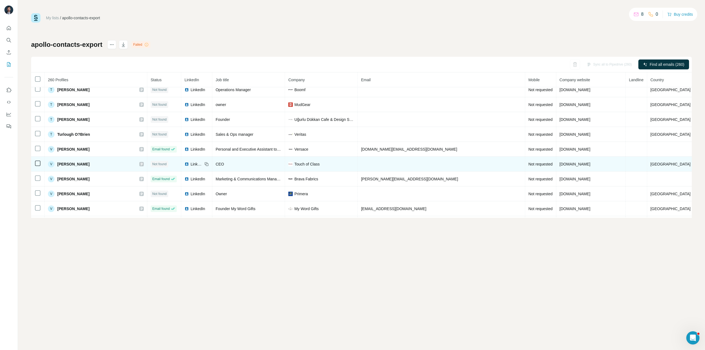
scroll to position [3549, 0]
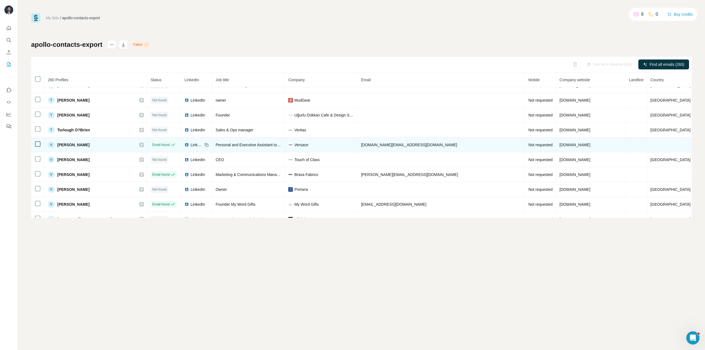
click at [193, 146] on span "LinkedIn" at bounding box center [197, 145] width 12 height 6
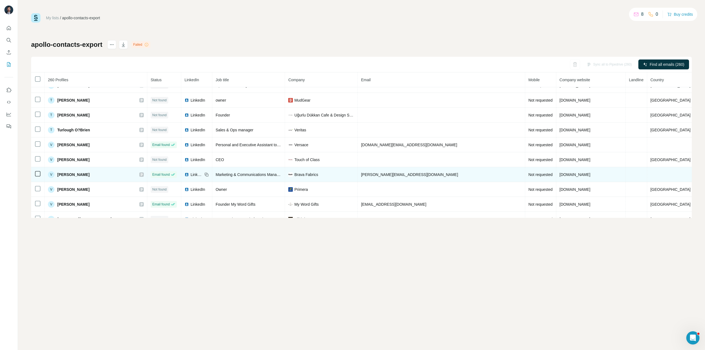
click at [192, 173] on span "LinkedIn" at bounding box center [197, 175] width 12 height 6
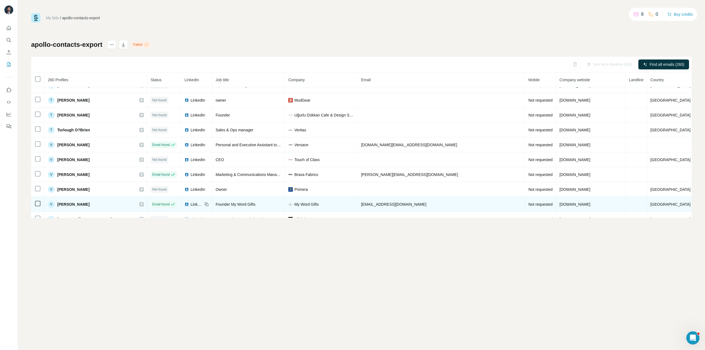
click at [193, 203] on span "LinkedIn" at bounding box center [197, 205] width 12 height 6
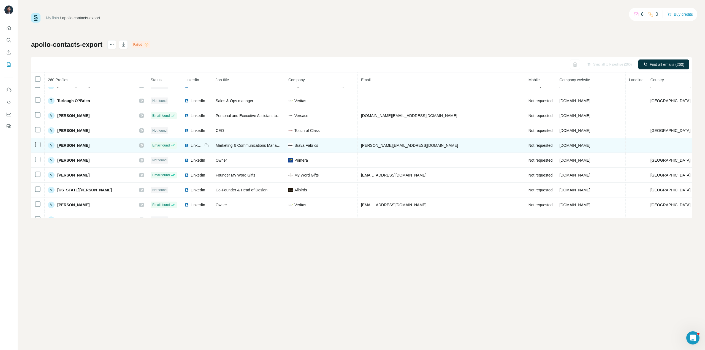
scroll to position [3587, 0]
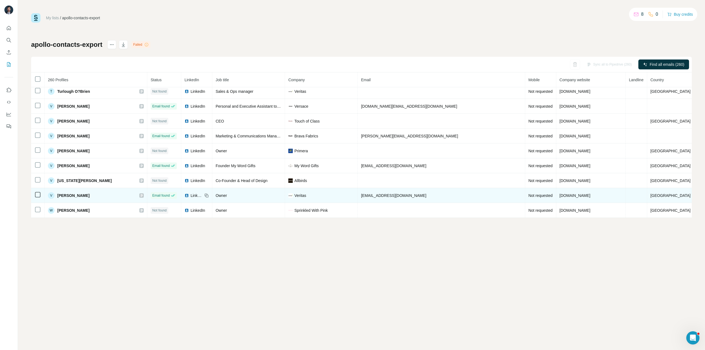
click at [189, 195] on div "LinkedIn" at bounding box center [194, 196] width 18 height 6
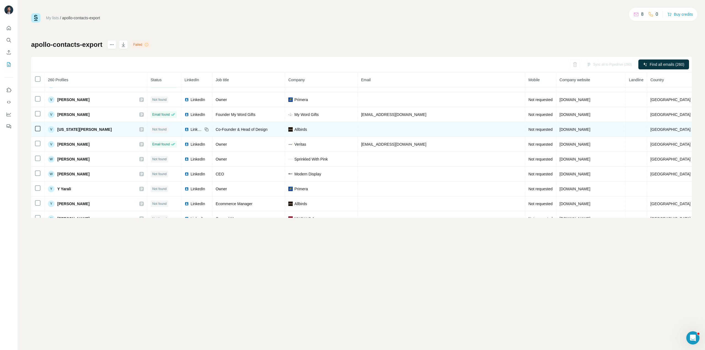
scroll to position [3488, 0]
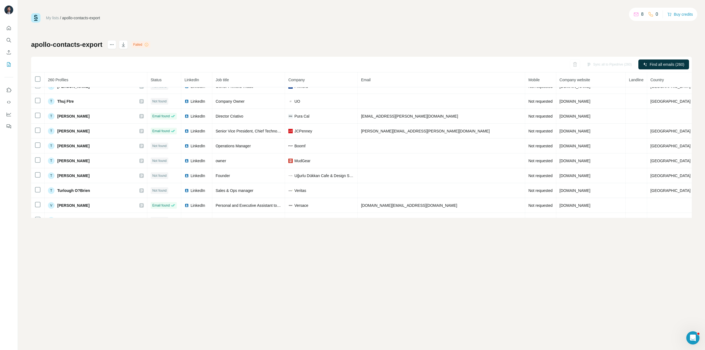
click at [74, 267] on div "My lists / apollo-contacts-export 8 0 Buy credits apollo-contacts-export Failed…" at bounding box center [361, 175] width 687 height 350
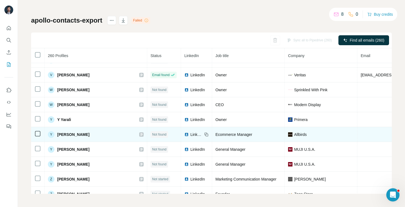
scroll to position [3656, 0]
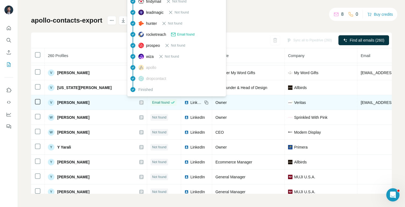
click at [152, 102] on span "Email found" at bounding box center [160, 102] width 17 height 5
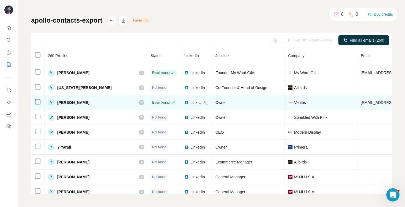
click at [191, 101] on span "LinkedIn" at bounding box center [197, 103] width 12 height 6
click at [191, 103] on span "LinkedIn" at bounding box center [197, 103] width 12 height 6
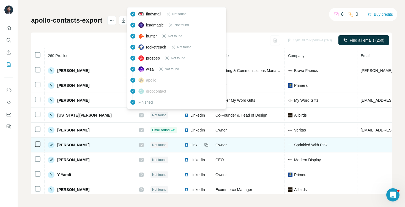
scroll to position [3628, 0]
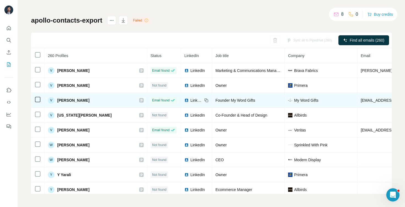
click at [191, 100] on span "LinkedIn" at bounding box center [197, 100] width 12 height 6
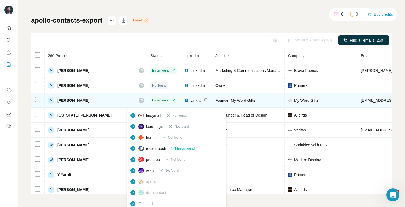
scroll to position [3601, 0]
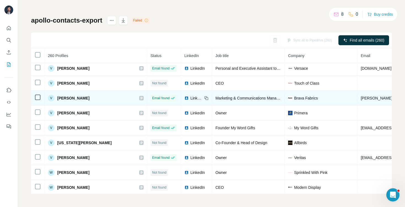
click at [191, 97] on span "LinkedIn" at bounding box center [197, 98] width 12 height 6
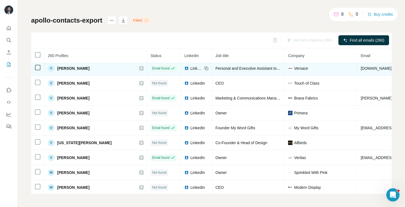
click at [191, 67] on span "LinkedIn" at bounding box center [197, 69] width 12 height 6
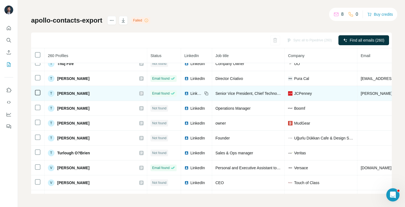
scroll to position [3491, 0]
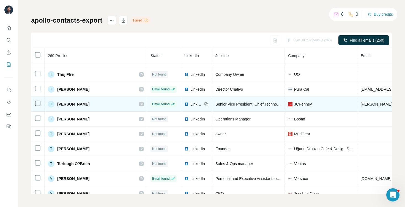
click at [191, 106] on span "LinkedIn" at bounding box center [197, 104] width 12 height 6
